Goal: Book appointment/travel/reservation

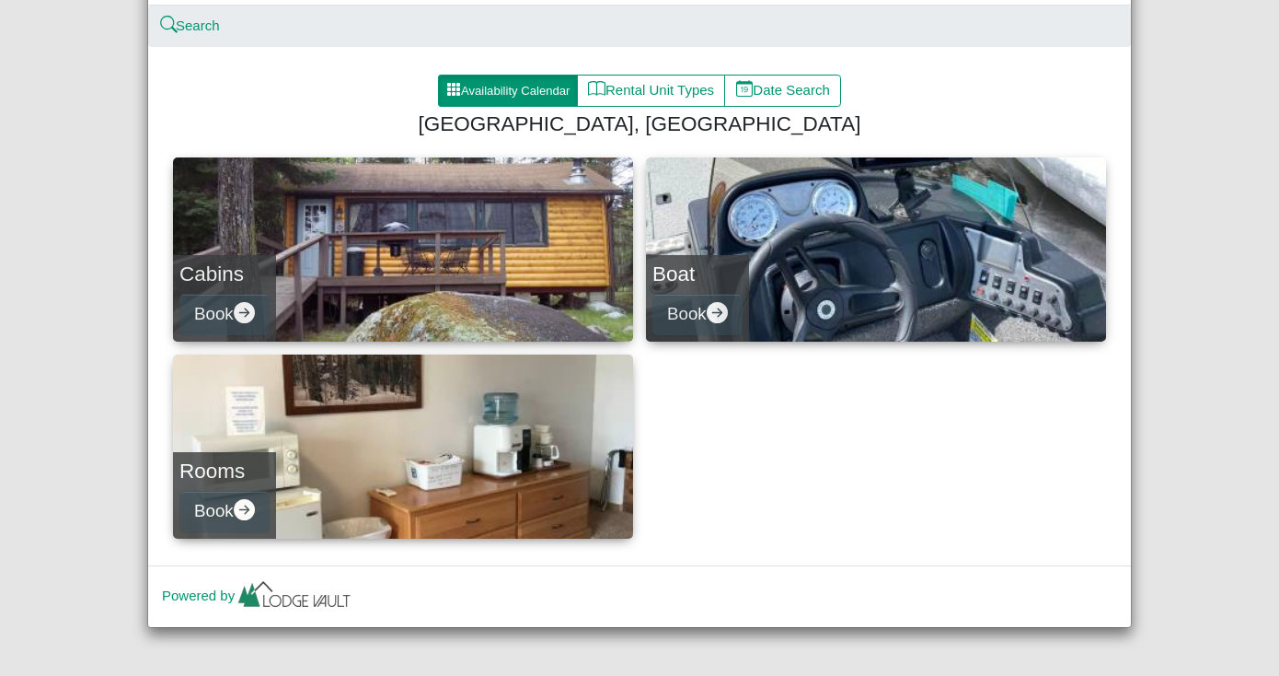
scroll to position [145, 0]
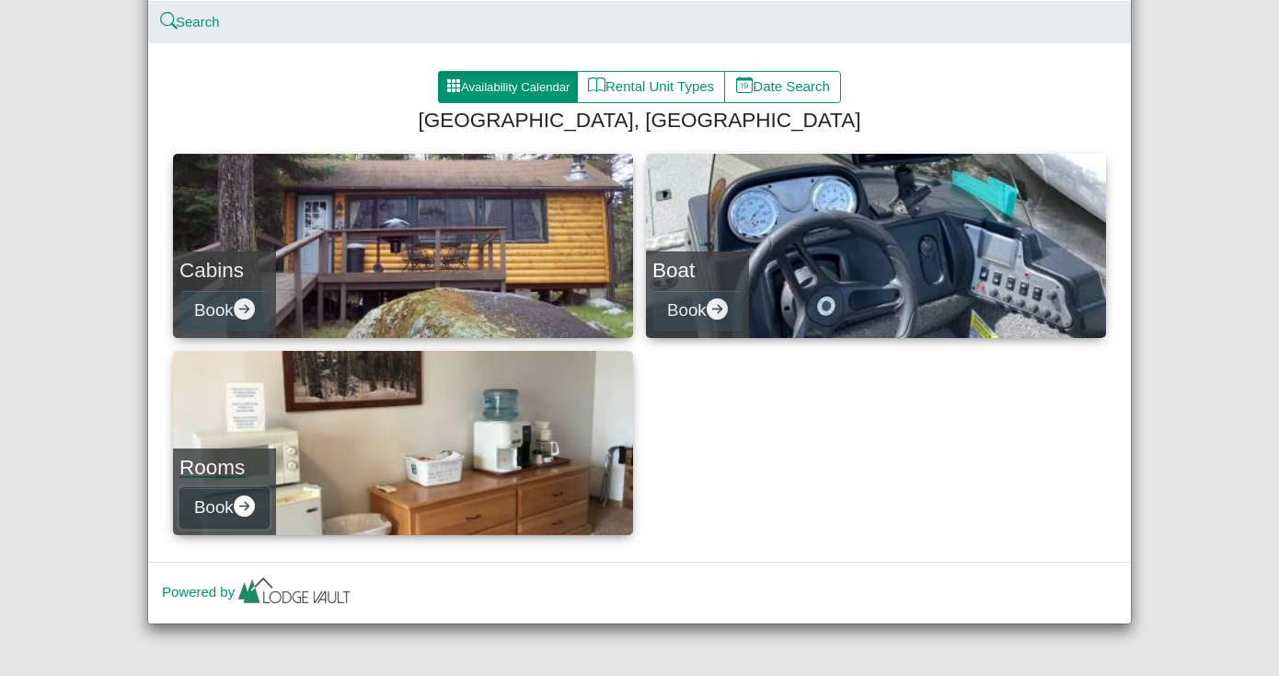
click at [244, 495] on icon "arrow right circle fill" at bounding box center [244, 505] width 21 height 21
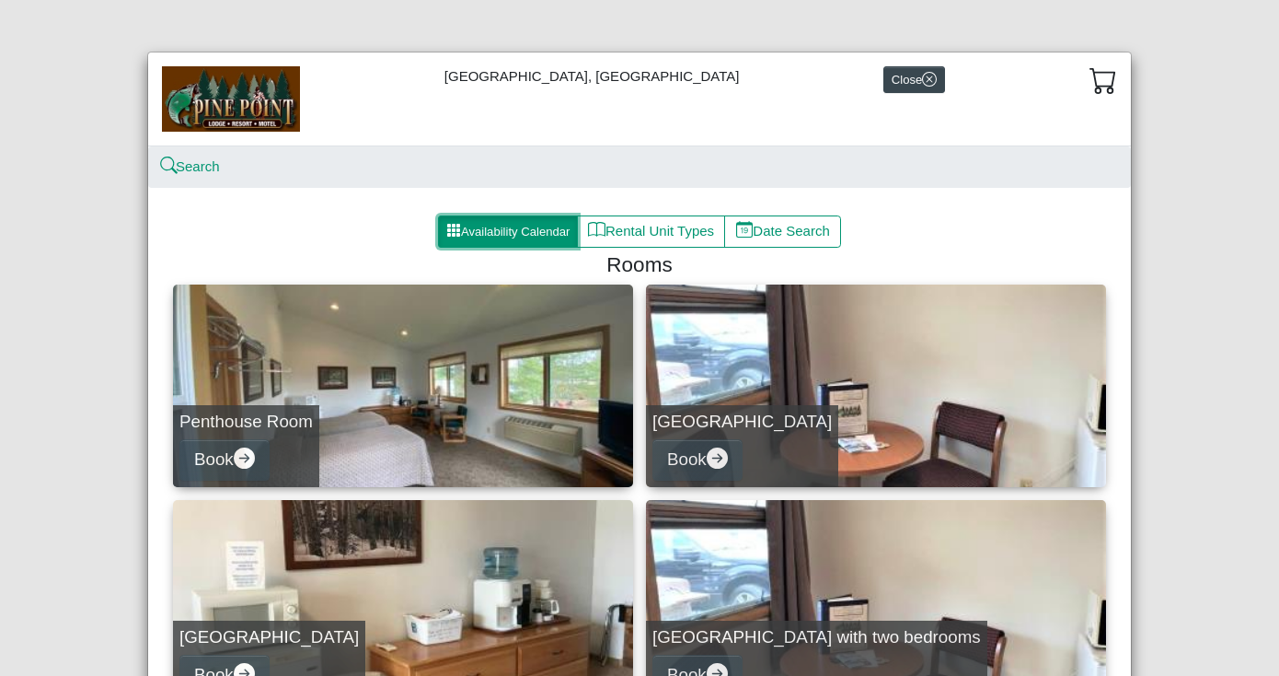
click at [503, 220] on button "Availability Calendar" at bounding box center [508, 231] width 140 height 33
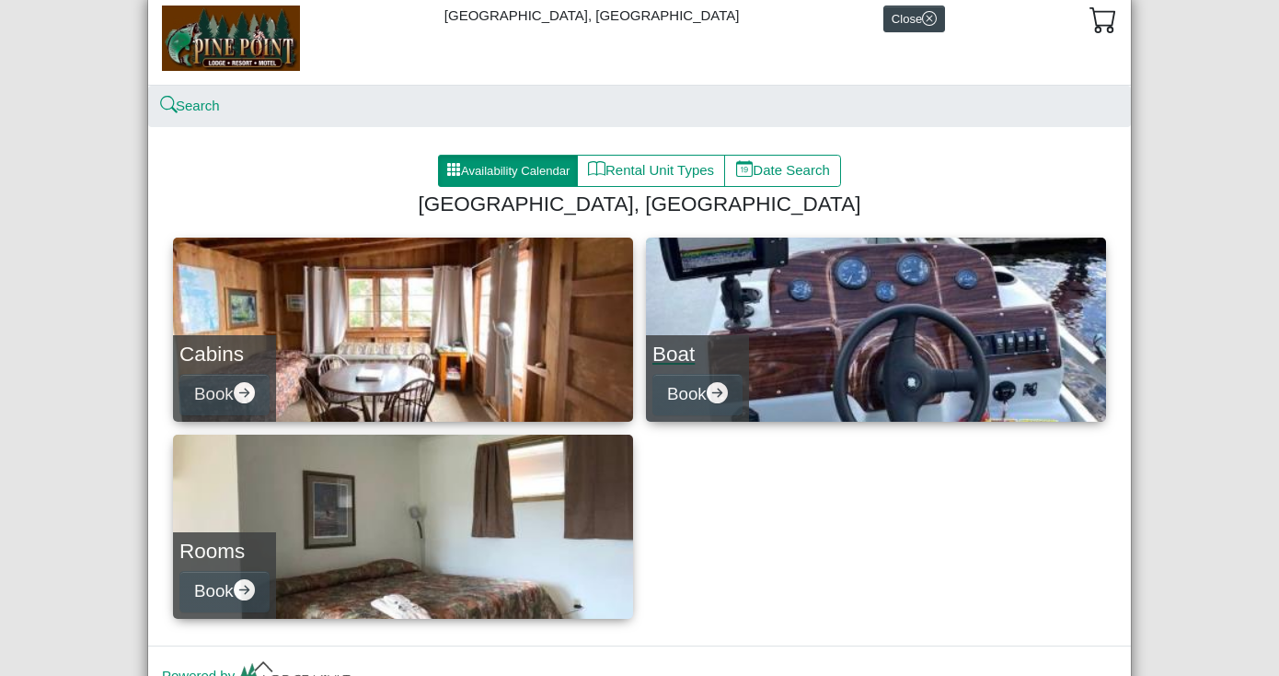
scroll to position [65, 0]
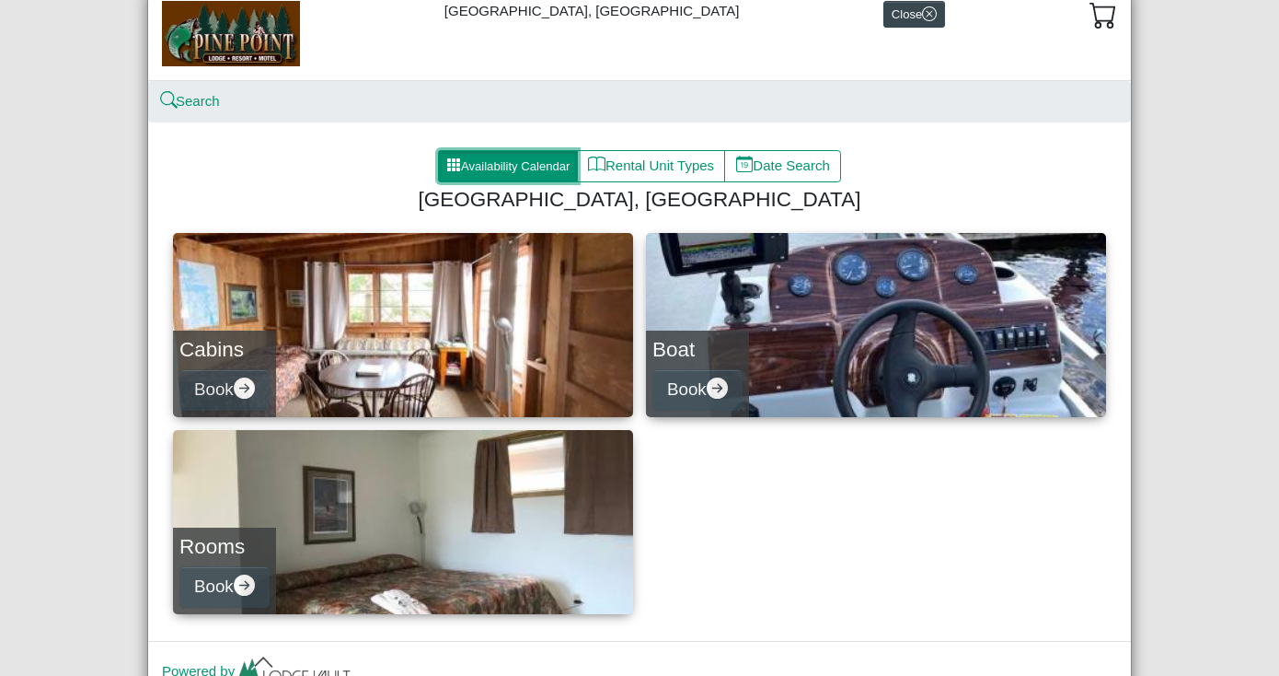
click at [477, 156] on button "Availability Calendar" at bounding box center [508, 166] width 140 height 33
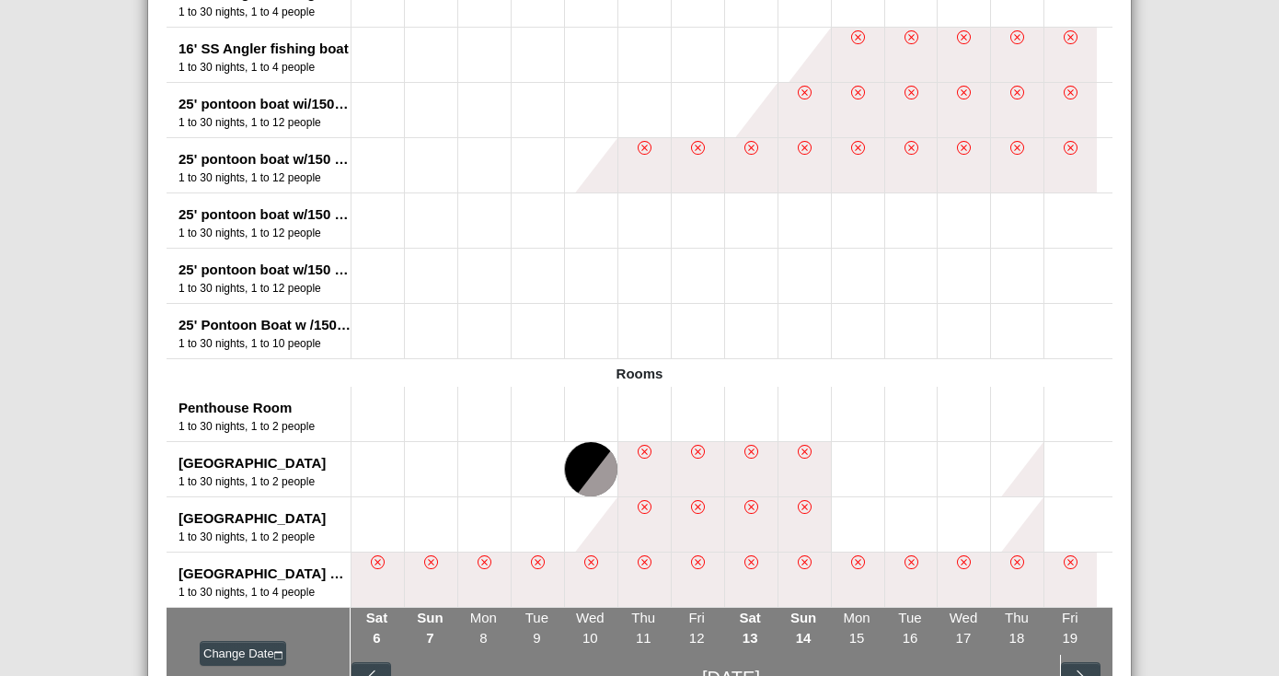
scroll to position [1287, 0]
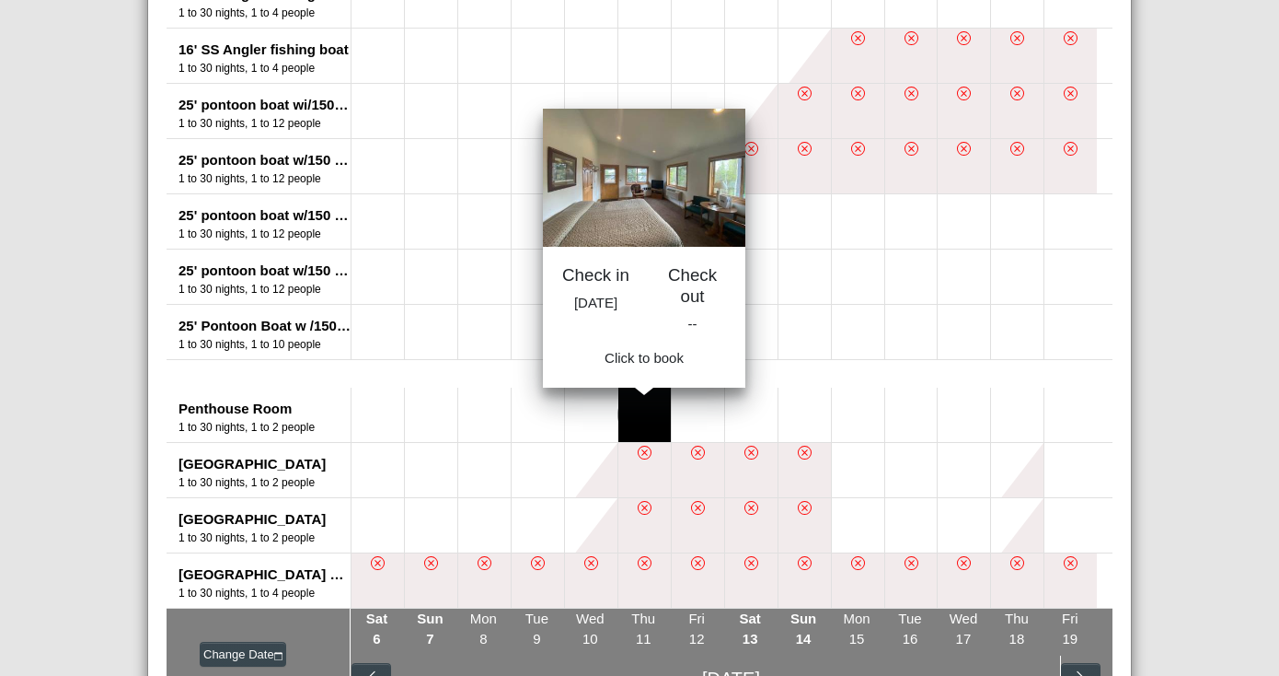
click at [652, 407] on button at bounding box center [644, 414] width 52 height 54
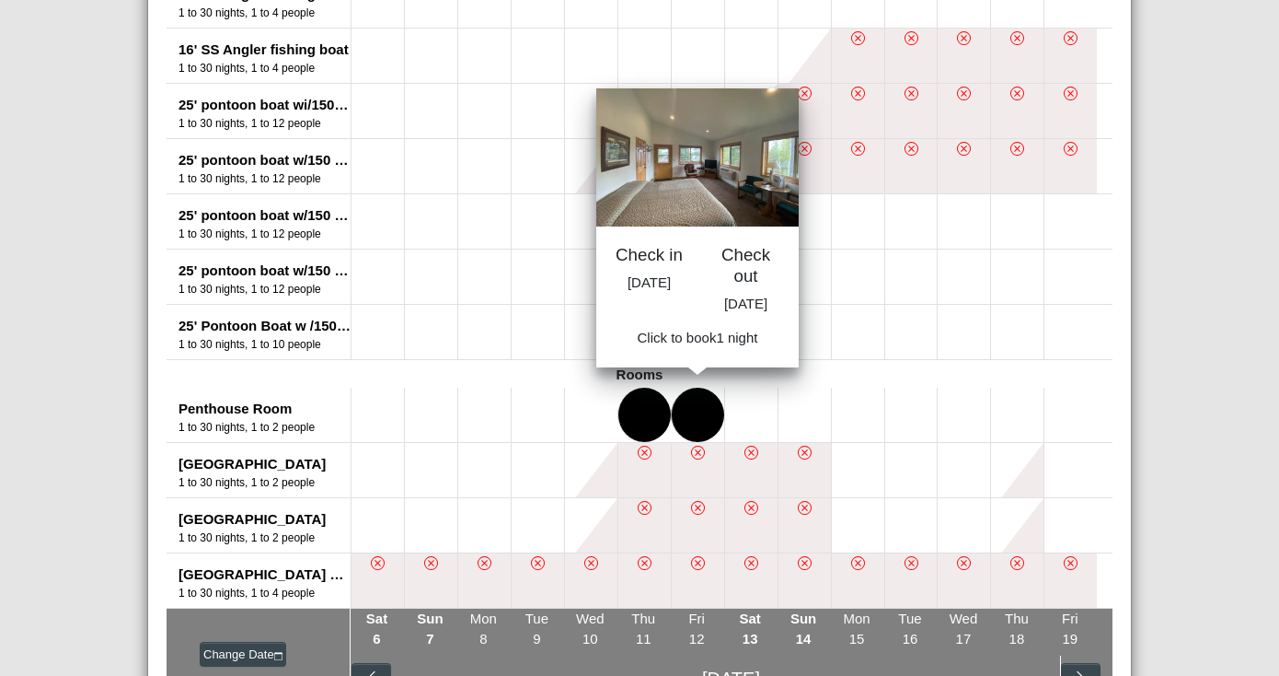
click at [704, 406] on button at bounding box center [698, 414] width 52 height 54
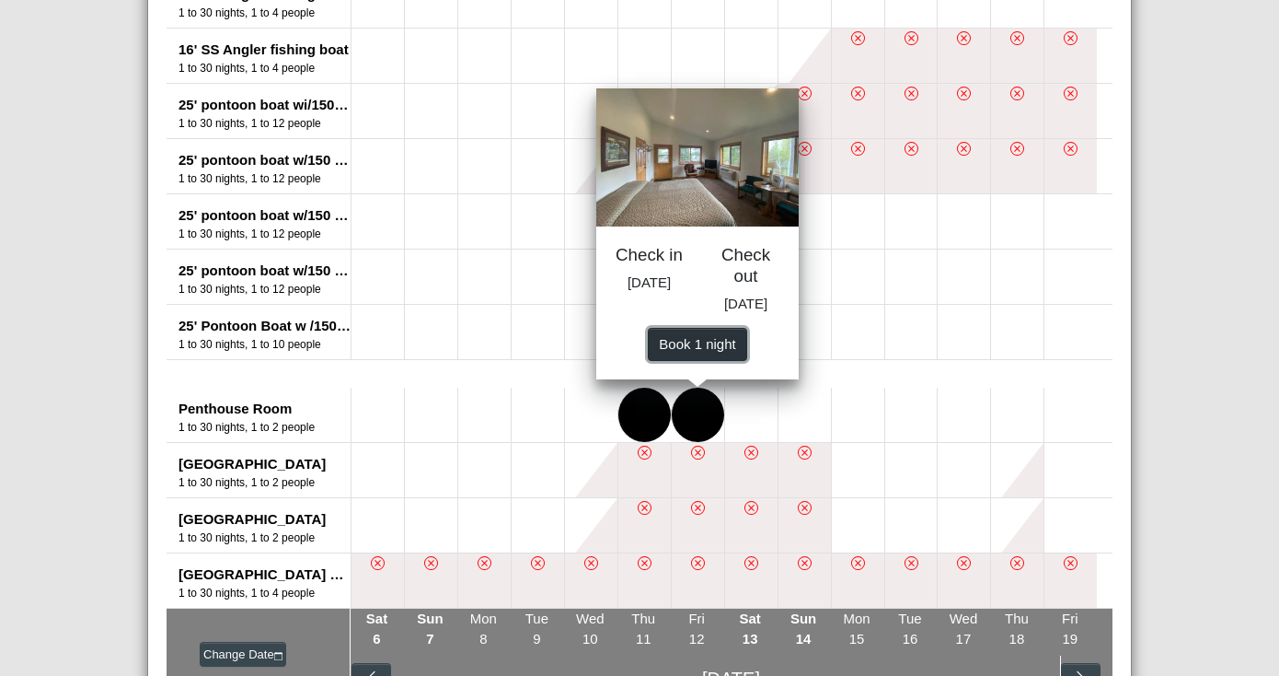
click at [696, 351] on span "Book 1 night" at bounding box center [697, 343] width 76 height 16
select select "*"
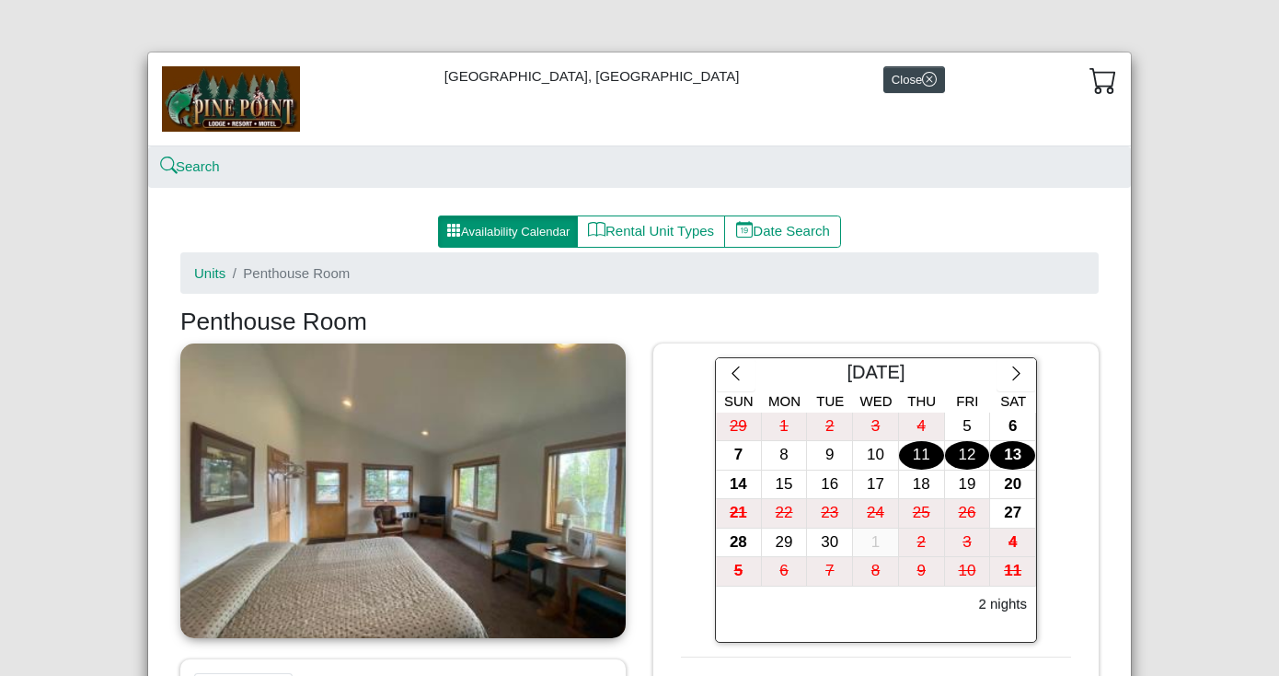
click at [1010, 445] on div "13" at bounding box center [1012, 455] width 45 height 29
click at [922, 447] on div "11" at bounding box center [921, 455] width 45 height 29
